Goal: Navigation & Orientation: Find specific page/section

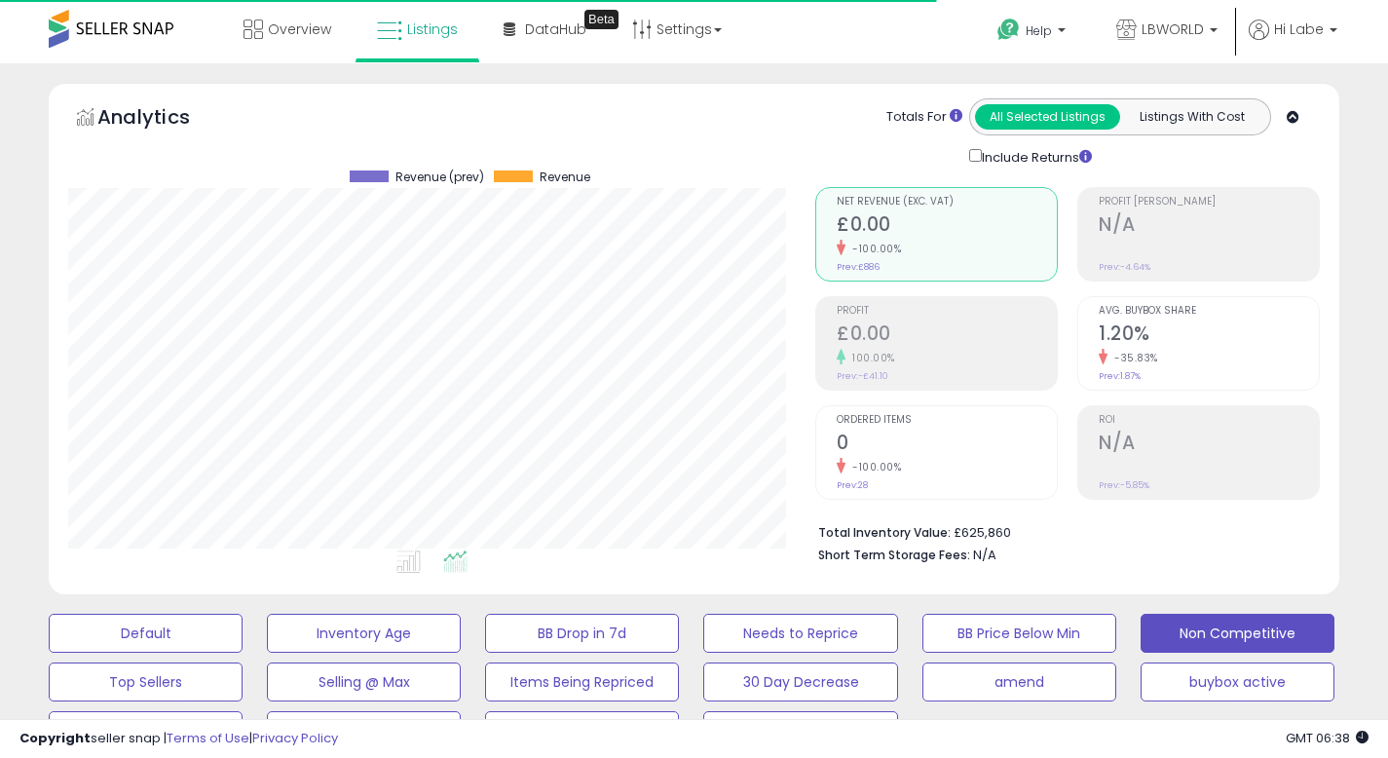
select select "**"
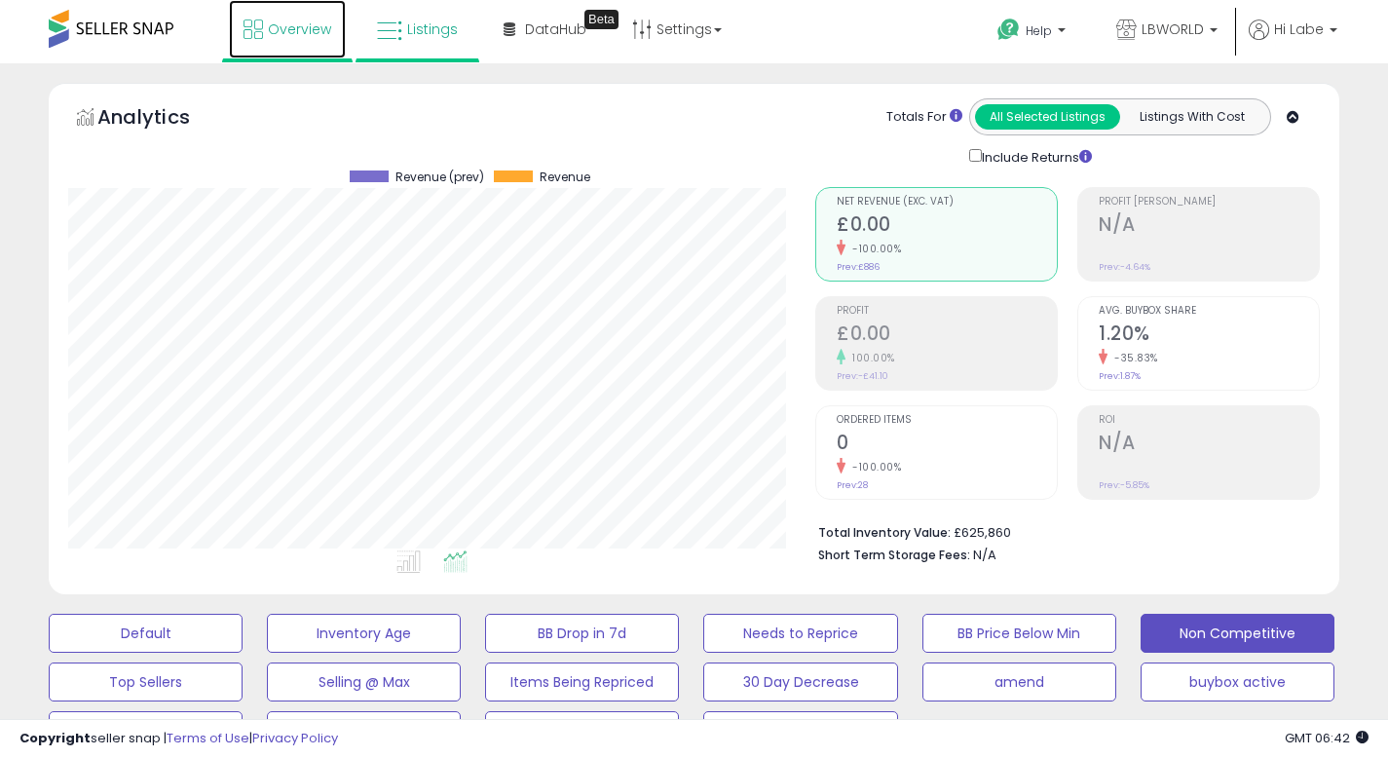
click at [337, 31] on link "Overview" at bounding box center [287, 29] width 117 height 58
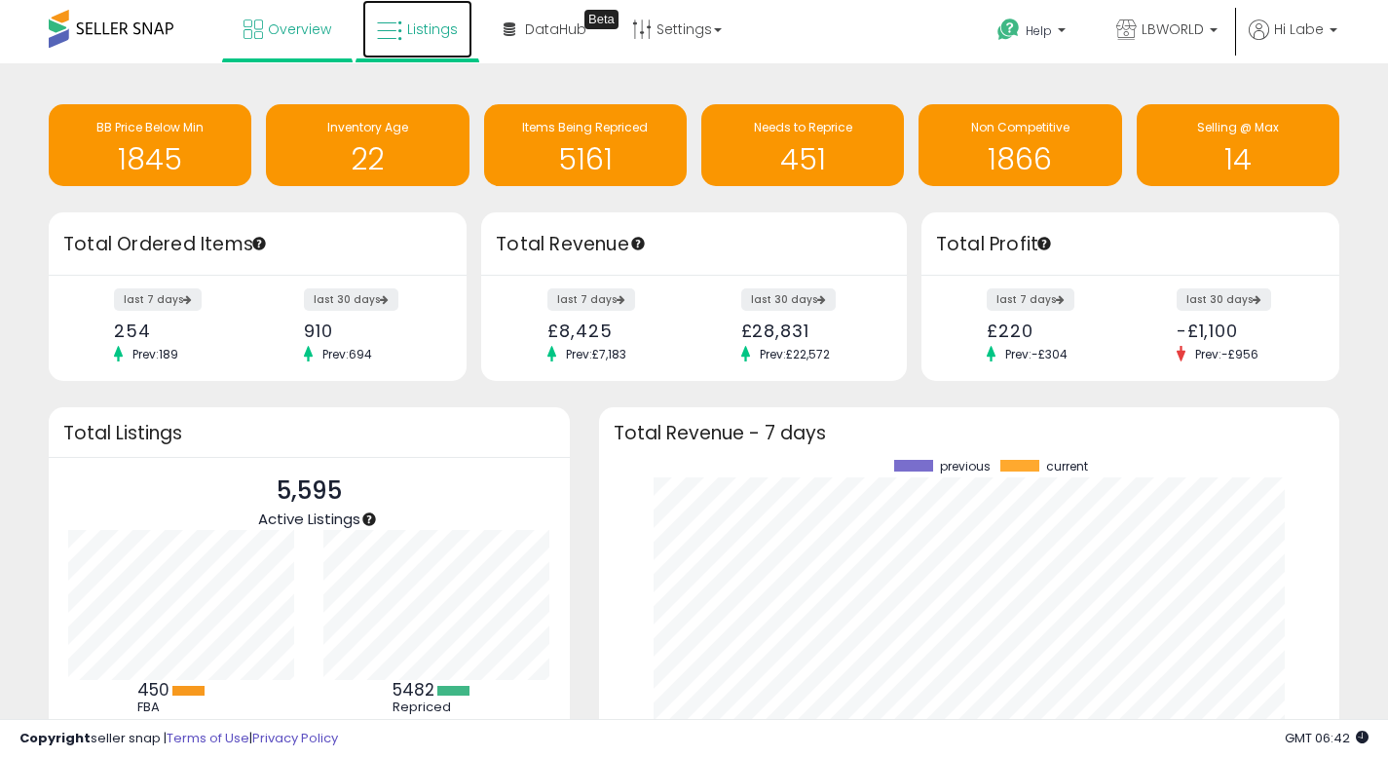
click at [440, 25] on span "Listings" at bounding box center [432, 28] width 51 height 19
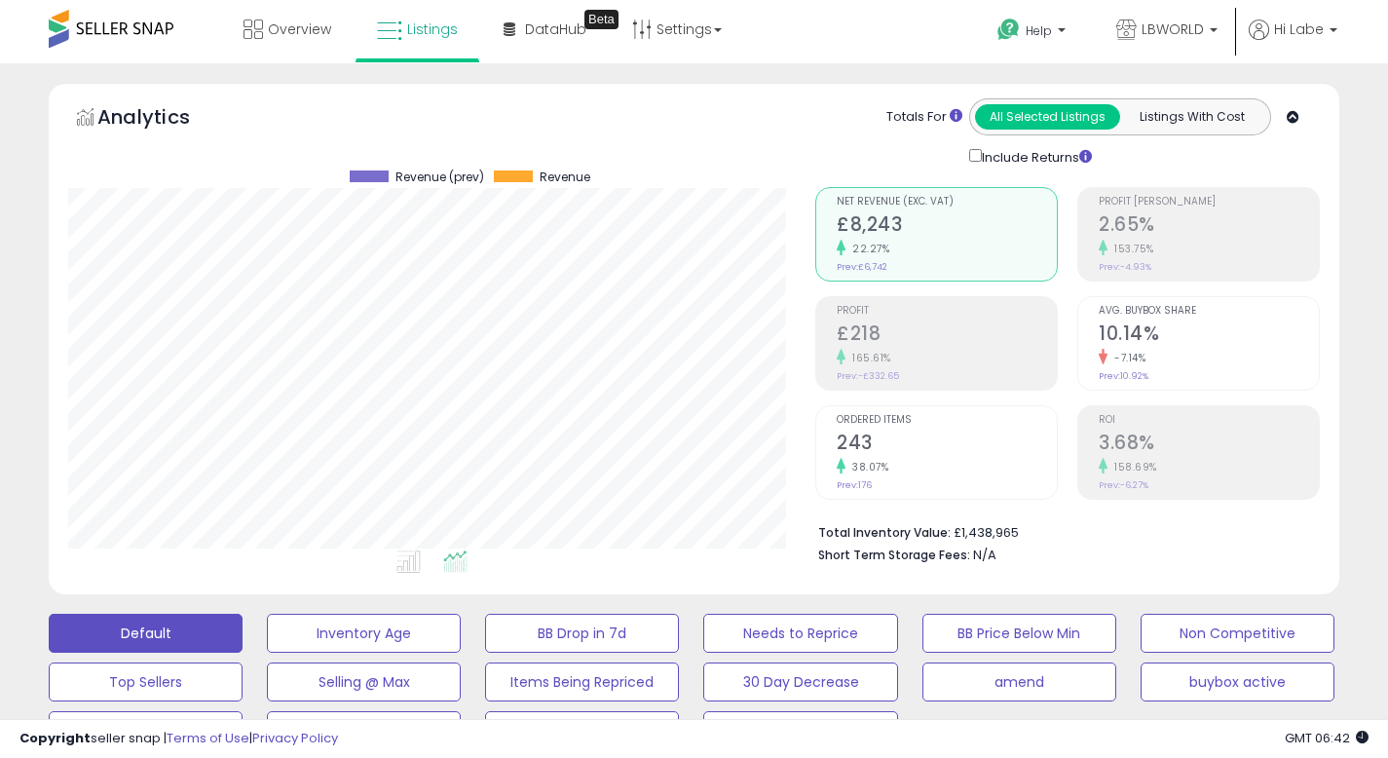
scroll to position [399, 747]
